Goal: Check status: Check status

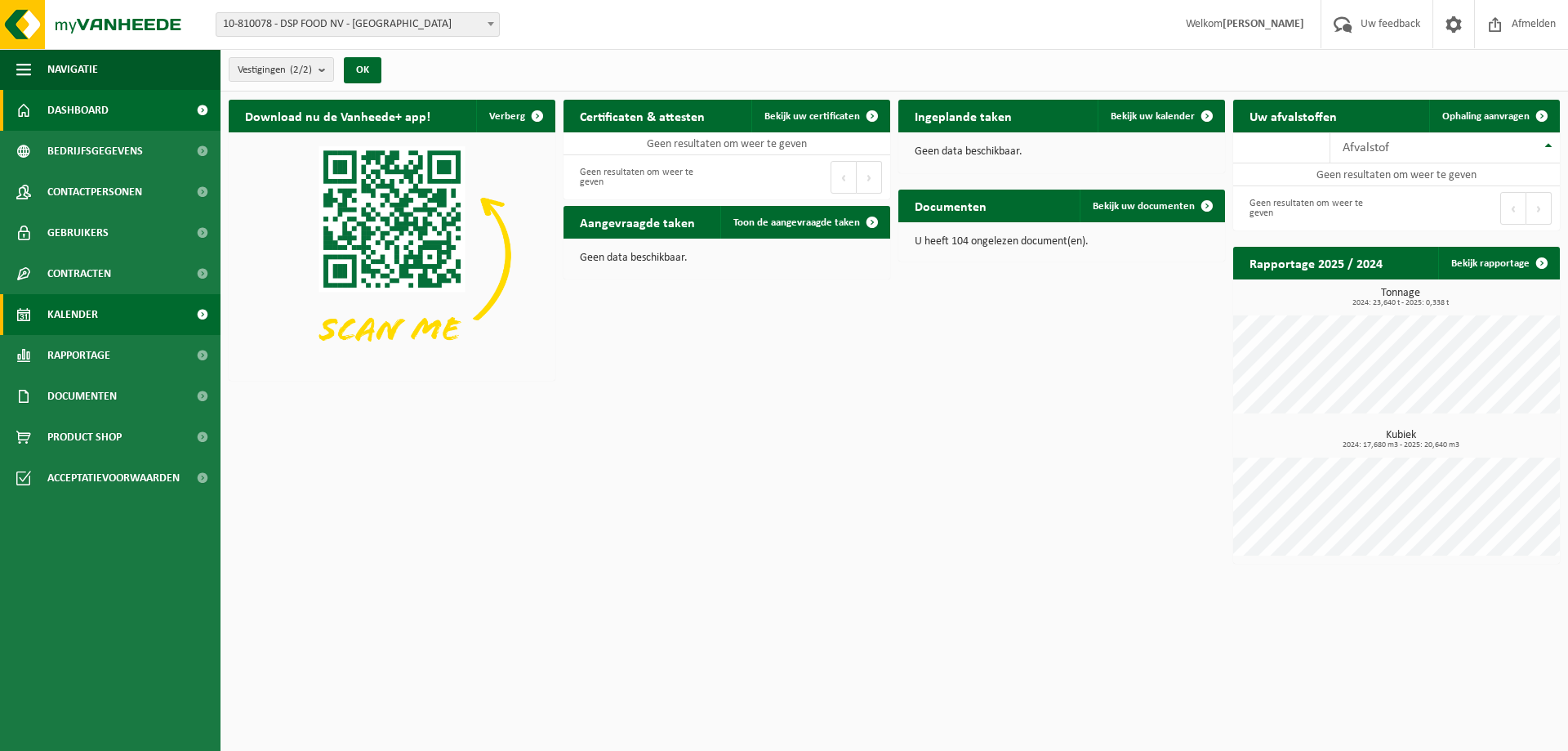
click at [76, 326] on span "Kalender" at bounding box center [72, 313] width 50 height 40
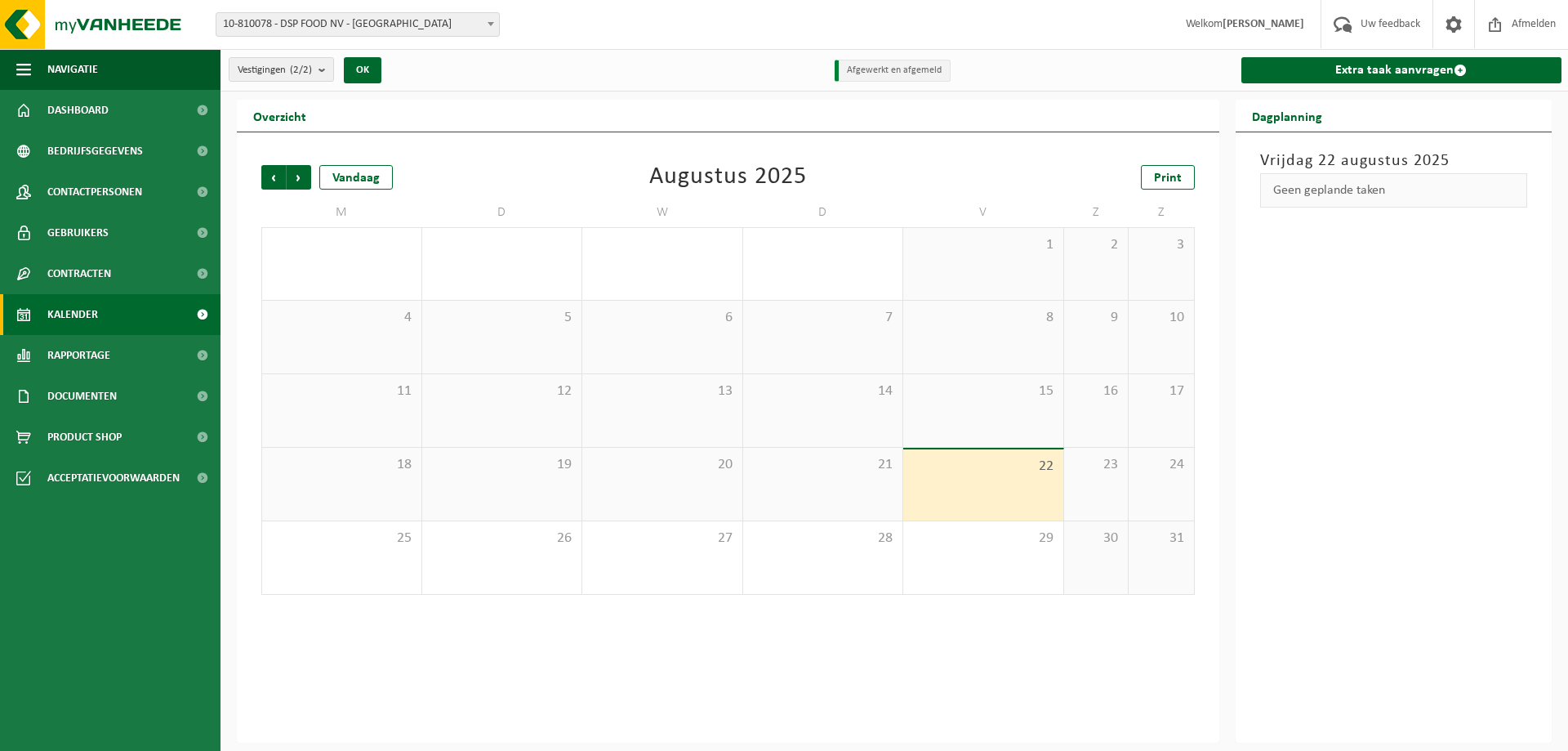
click at [454, 27] on span "10-810078 - DSP FOOD NV - [GEOGRAPHIC_DATA]" at bounding box center [358, 24] width 283 height 23
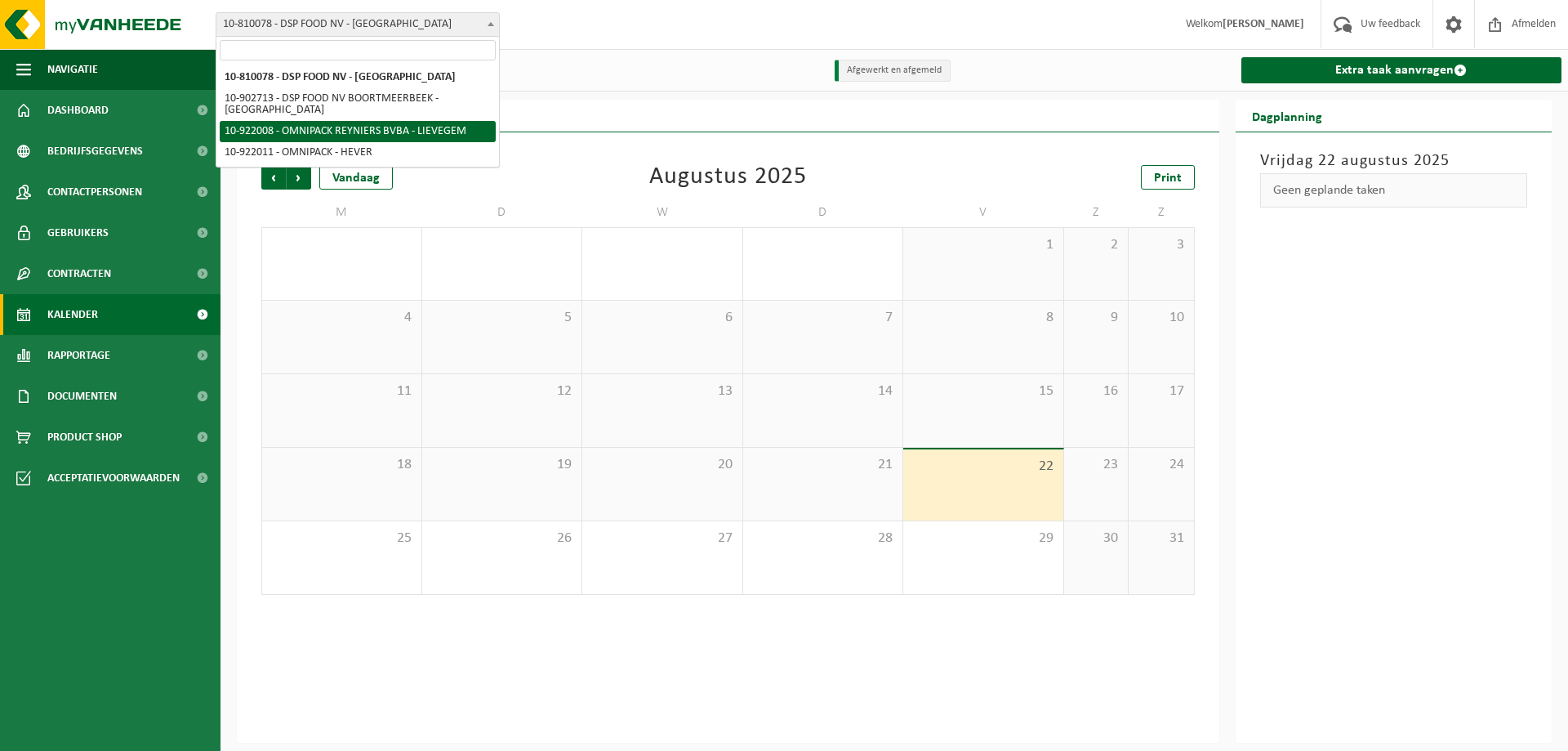
select select "130383"
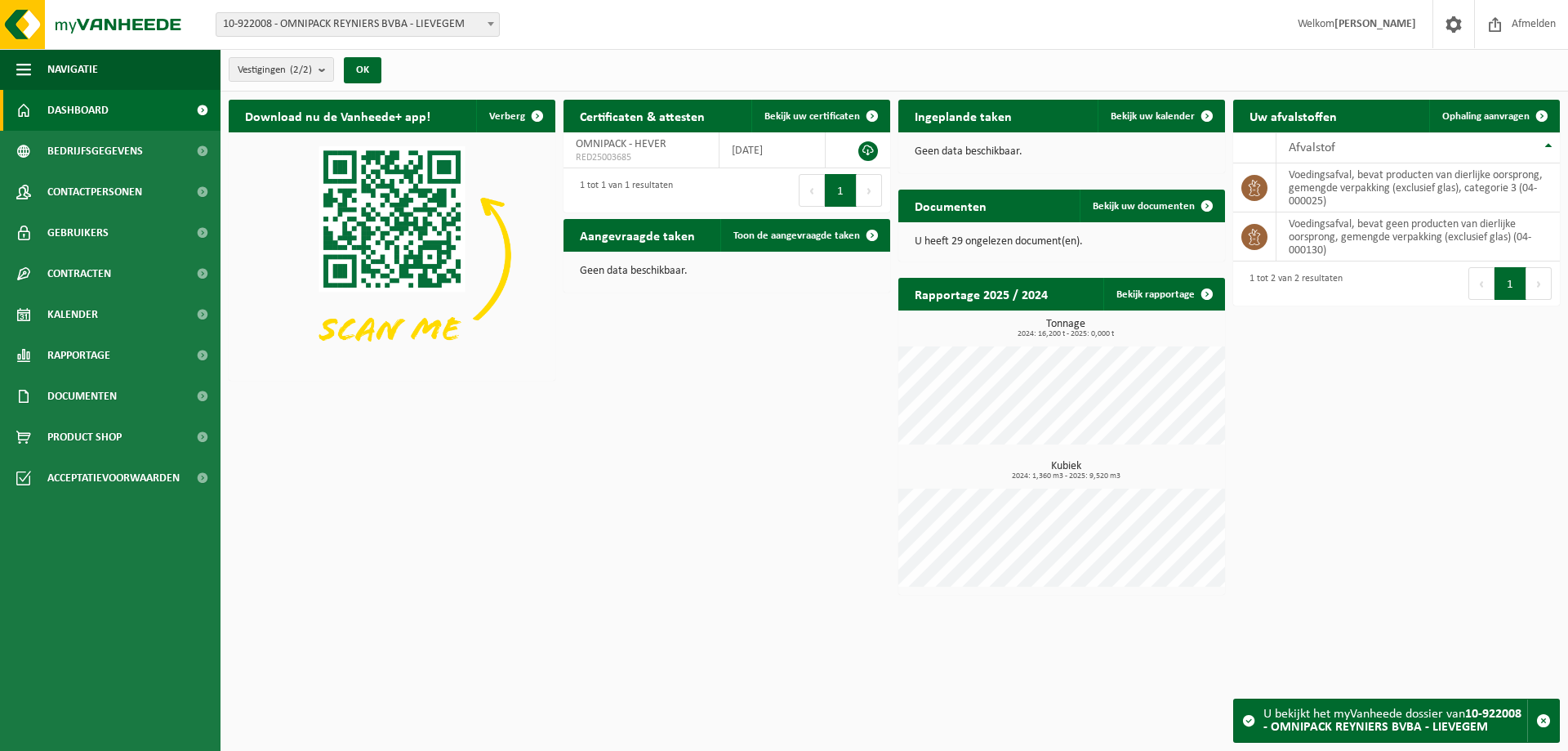
click at [419, 28] on span "10-922008 - OMNIPACK REYNIERS BVBA - LIEVEGEM" at bounding box center [358, 24] width 283 height 23
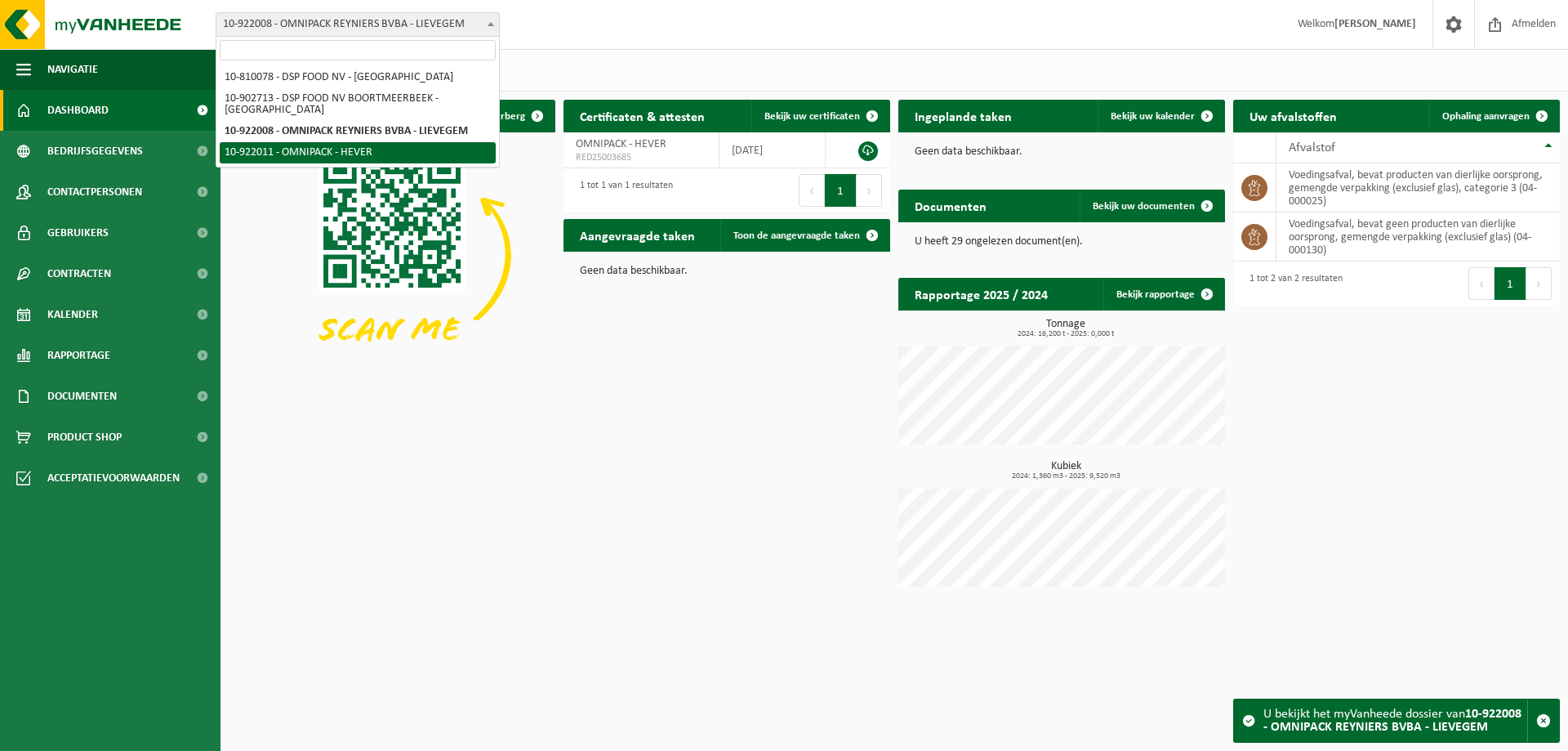
select select "130384"
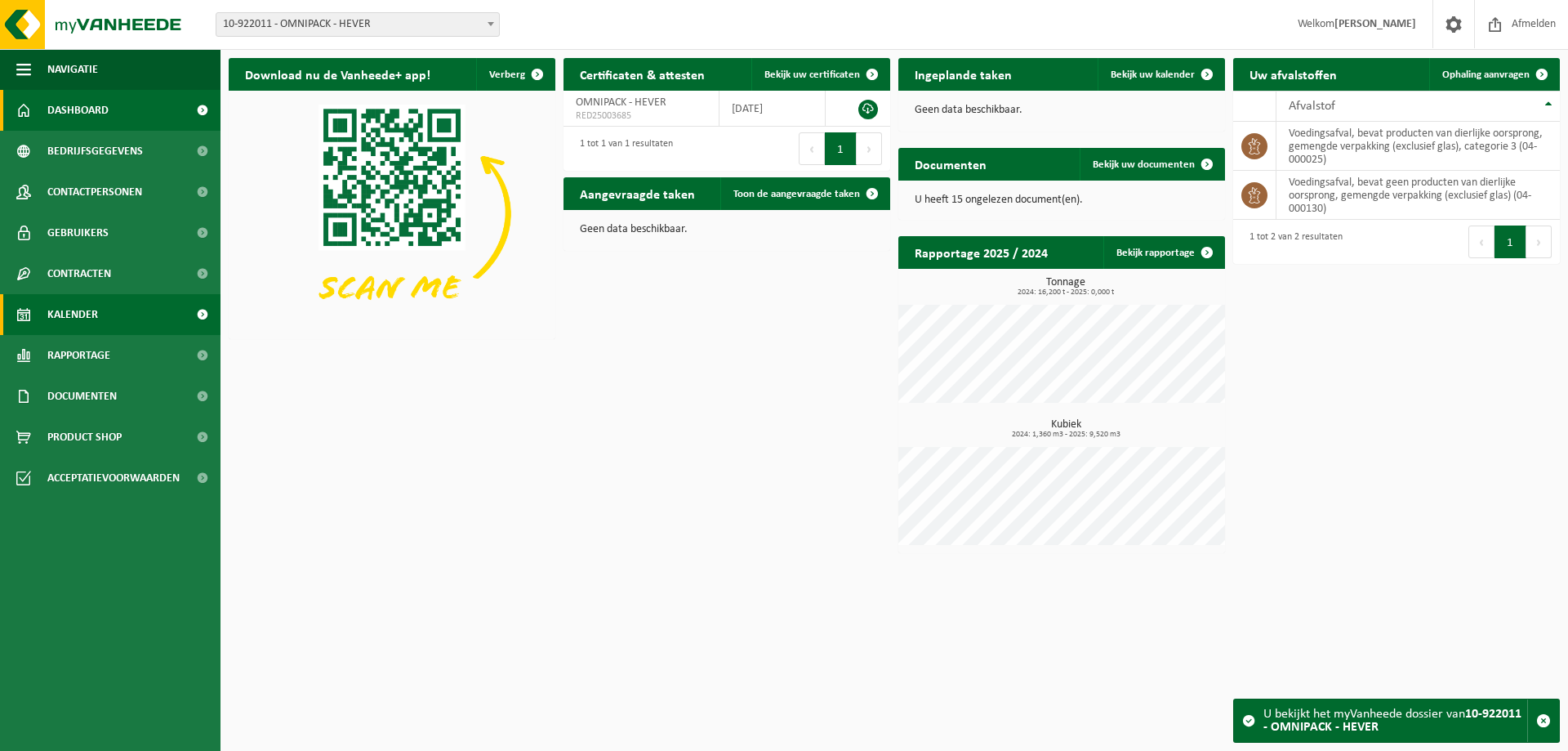
click at [79, 307] on span "Kalender" at bounding box center [72, 313] width 50 height 40
